Goal: Task Accomplishment & Management: Complete application form

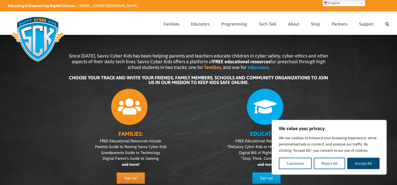
click at [357, 162] on button "Accept All" at bounding box center [363, 163] width 32 height 11
checkbox input "true"
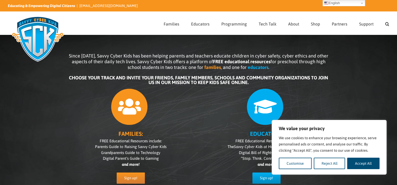
checkbox input "true"
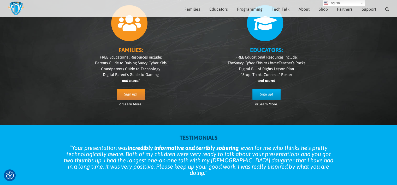
scroll to position [52, 0]
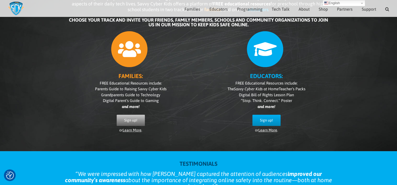
click at [128, 117] on link "Sign up!" at bounding box center [131, 120] width 28 height 11
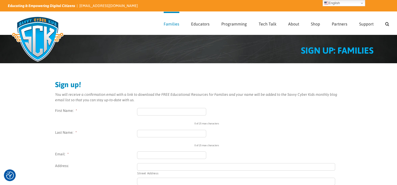
click at [160, 112] on input "First Name: *" at bounding box center [171, 112] width 69 height 8
type input "[PERSON_NAME]"
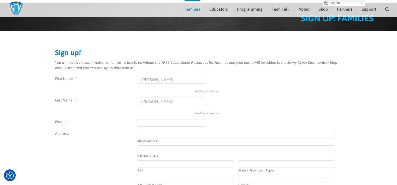
type input "Goebel"
click at [159, 123] on input "Email: *" at bounding box center [171, 123] width 69 height 8
type input "grandmainill@gmail.com"
click at [149, 136] on input "Street Address" at bounding box center [236, 135] width 198 height 8
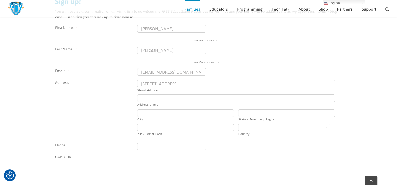
scroll to position [78, 0]
type input "711 East Prairie Street"
click at [146, 113] on input "City" at bounding box center [185, 113] width 97 height 8
type input "Jerseyville"
type input "Il"
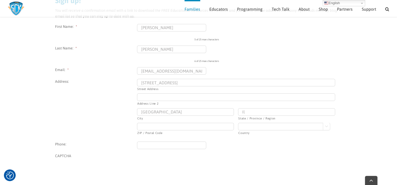
click at [153, 127] on input "ZIP / Postal Code" at bounding box center [185, 127] width 97 height 8
type input "62052"
click at [251, 127] on select "Afghanistan Albania Algeria American Samoa Andorra Angola Anguilla Antarctica A…" at bounding box center [284, 127] width 92 height 8
select select "United States"
click at [238, 123] on select "Afghanistan Albania Algeria American Samoa Andorra Angola Anguilla Antarctica A…" at bounding box center [284, 127] width 92 height 8
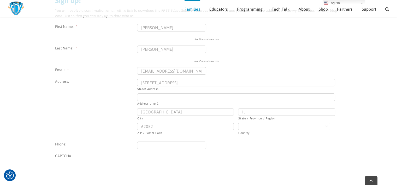
scroll to position [104, 0]
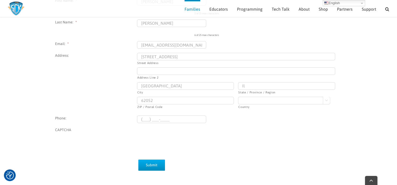
click at [159, 119] on input "(___) ___-____" at bounding box center [171, 120] width 69 height 8
type input "(618) 530-8203"
click at [149, 165] on input "Submit" at bounding box center [151, 165] width 27 height 11
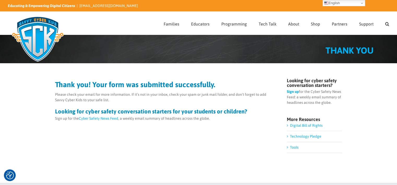
click at [294, 147] on link "Tools" at bounding box center [294, 148] width 9 height 4
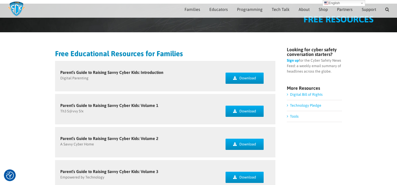
scroll to position [26, 0]
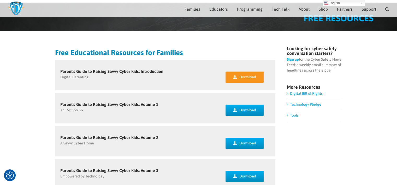
click at [239, 78] on link "Download" at bounding box center [244, 77] width 38 height 11
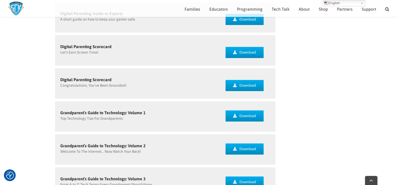
scroll to position [391, 0]
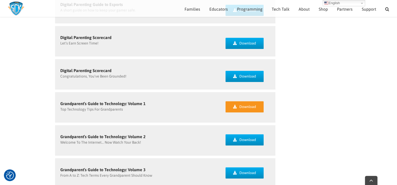
click at [237, 108] on link "Download" at bounding box center [244, 106] width 38 height 11
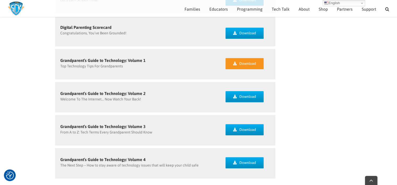
scroll to position [443, 0]
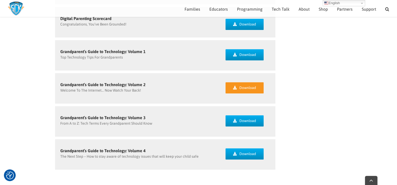
click at [256, 89] on link "Download" at bounding box center [244, 87] width 38 height 11
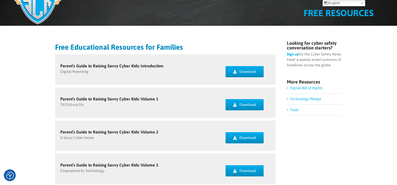
scroll to position [0, 0]
